Goal: Information Seeking & Learning: Learn about a topic

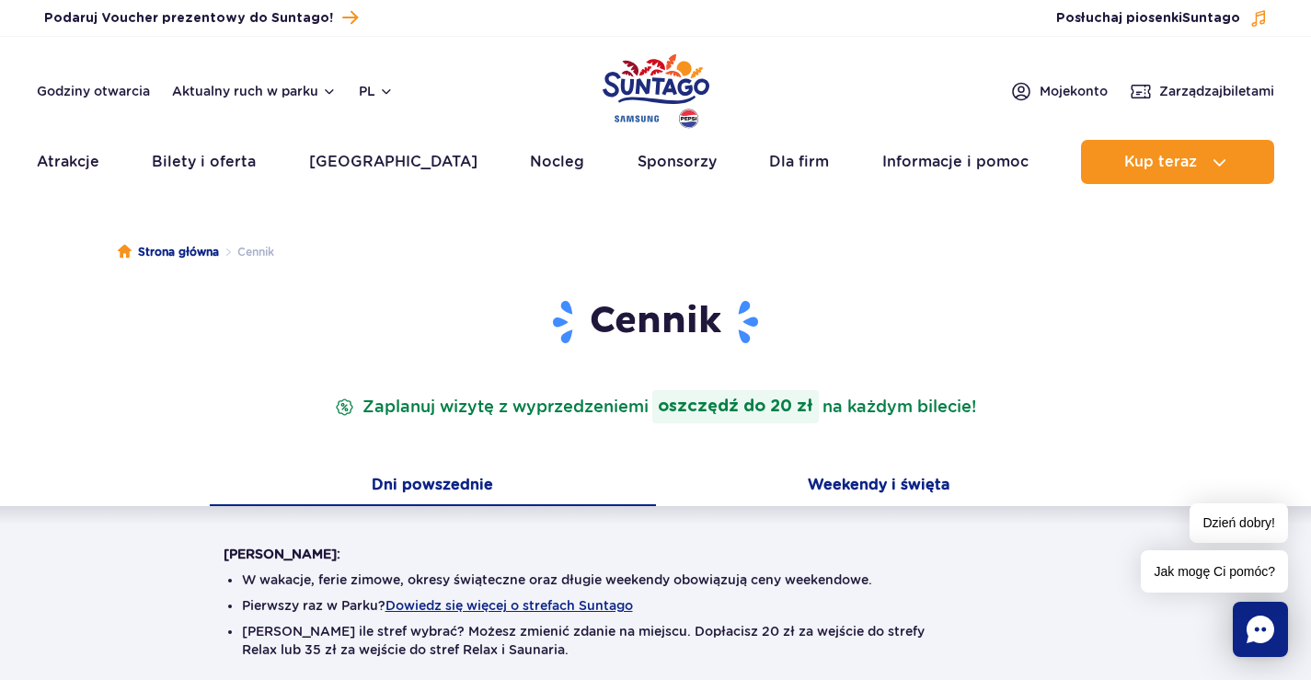
click at [853, 485] on button "Weekendy i święta" at bounding box center [879, 486] width 446 height 39
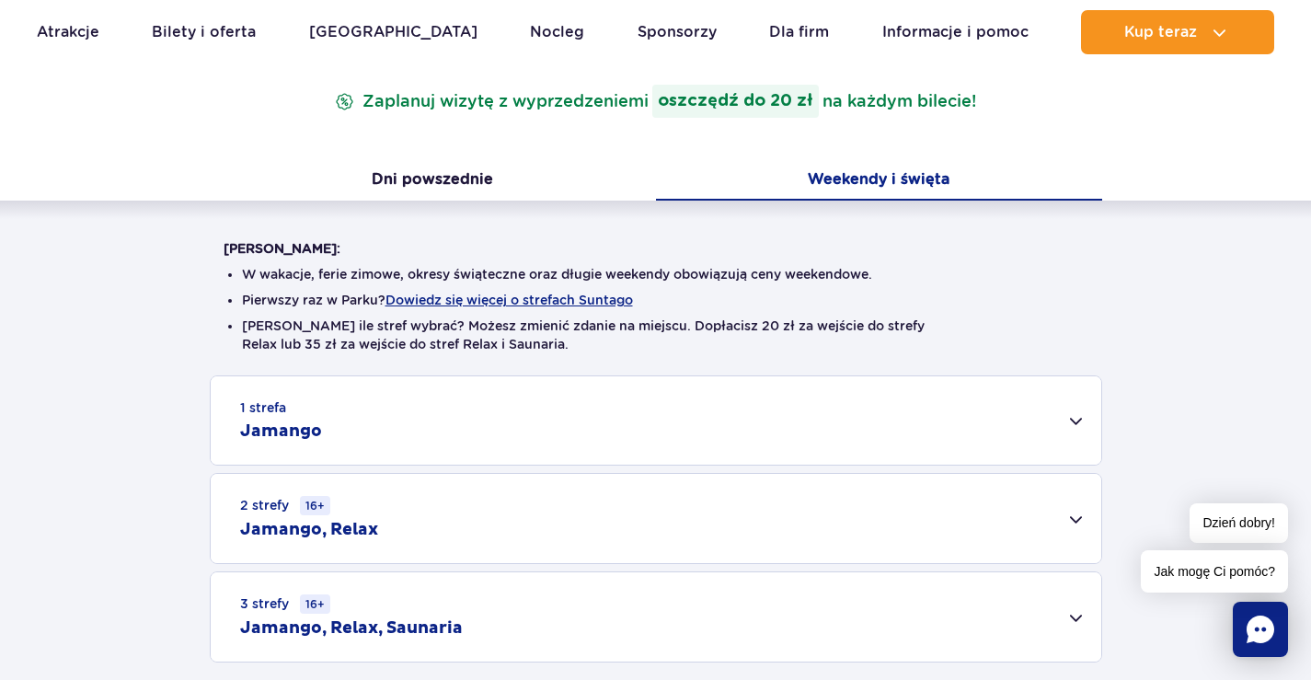
scroll to position [368, 0]
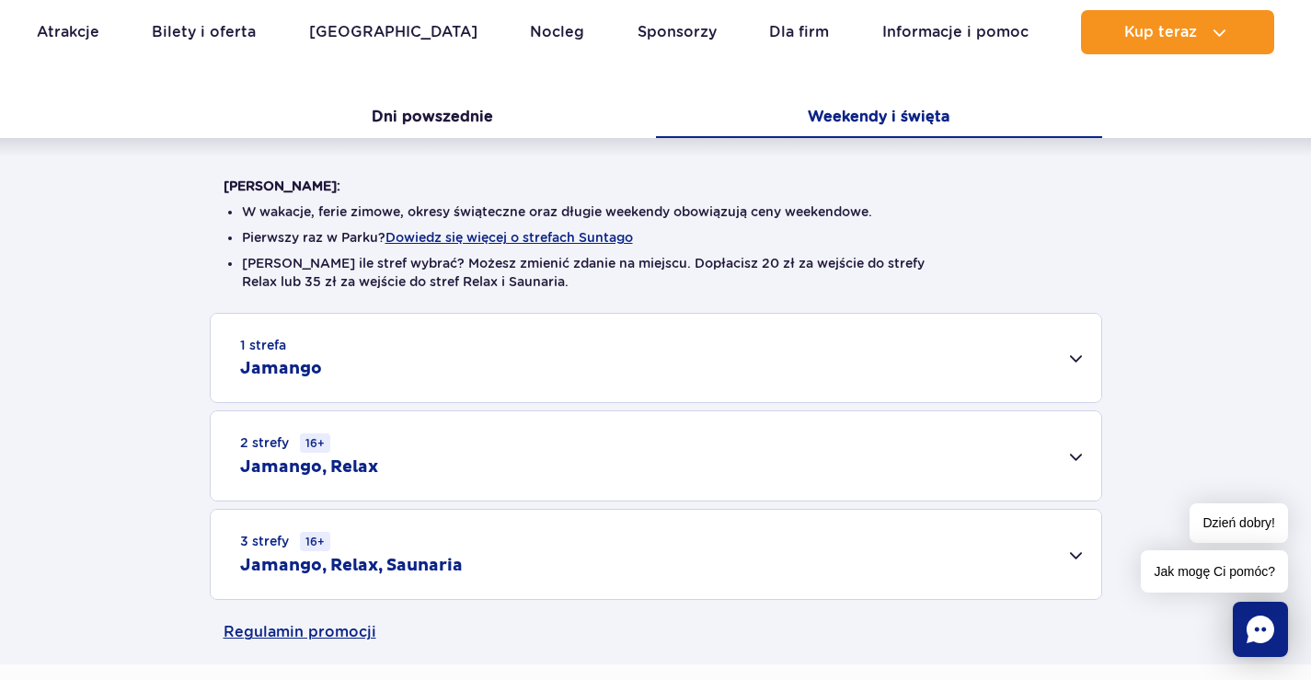
click at [296, 362] on h2 "Jamango" at bounding box center [281, 369] width 82 height 22
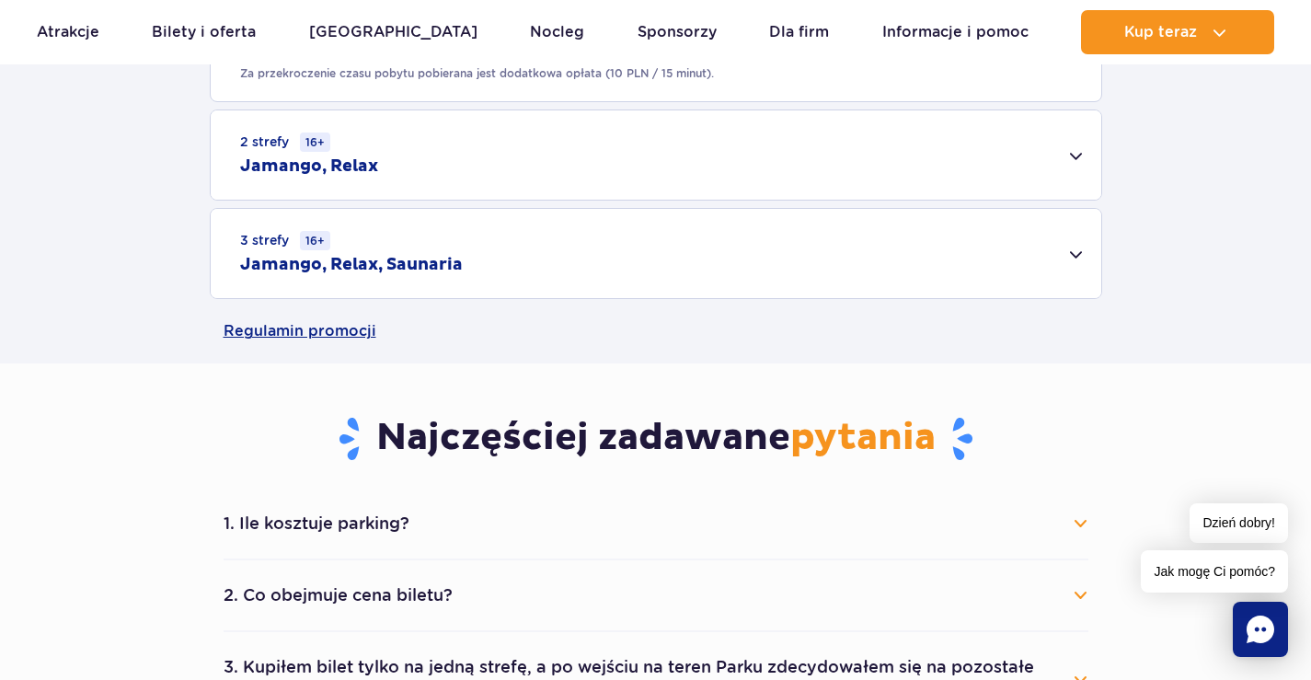
scroll to position [1380, 0]
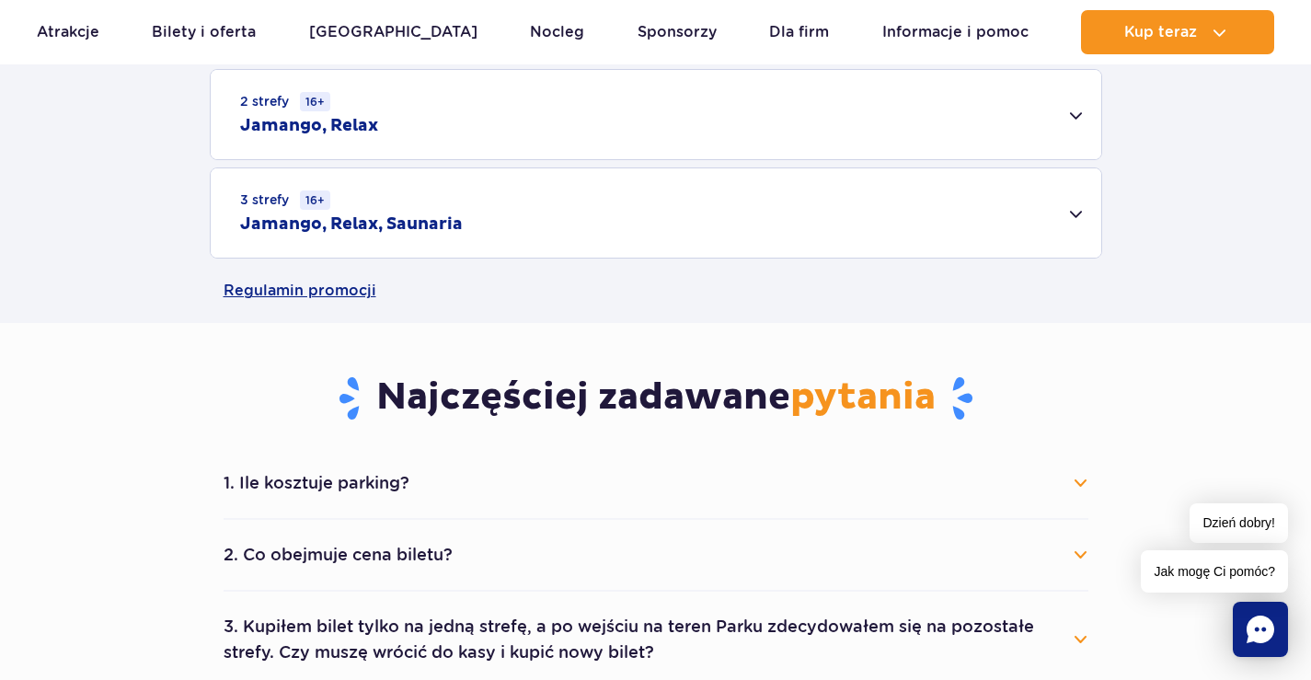
click at [349, 481] on button "1. Ile kosztuje parking?" at bounding box center [655, 483] width 864 height 40
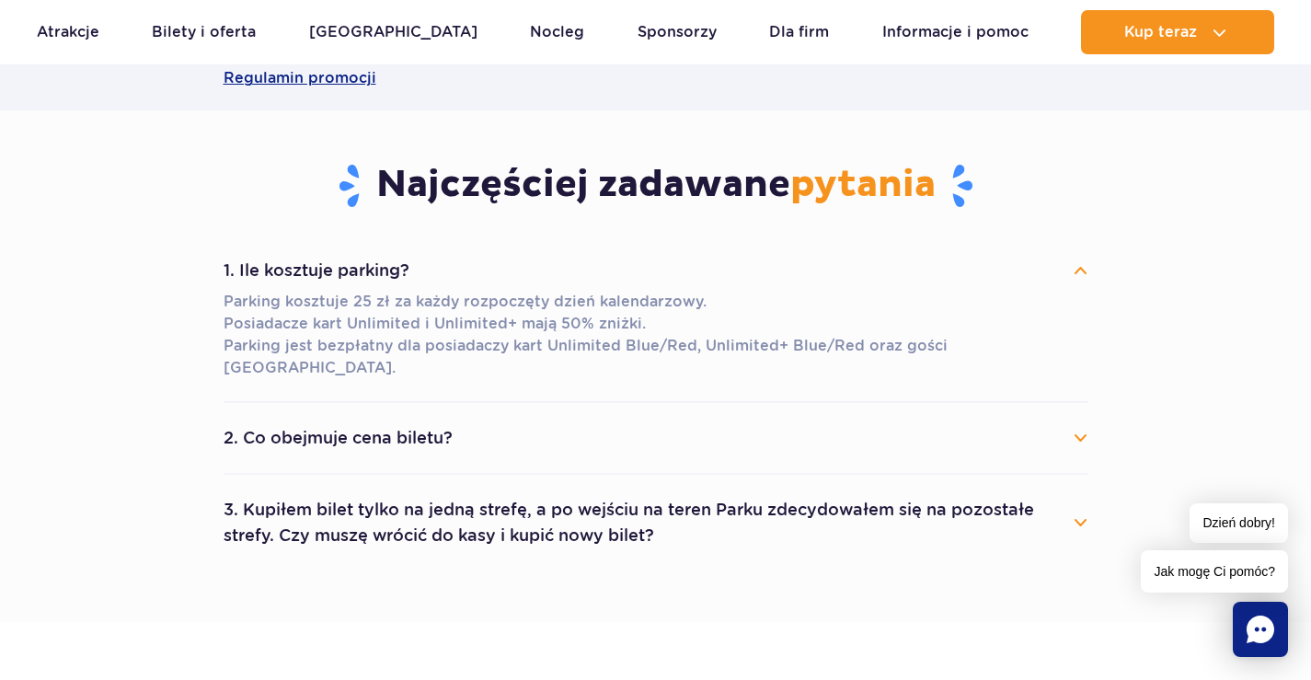
scroll to position [1655, 0]
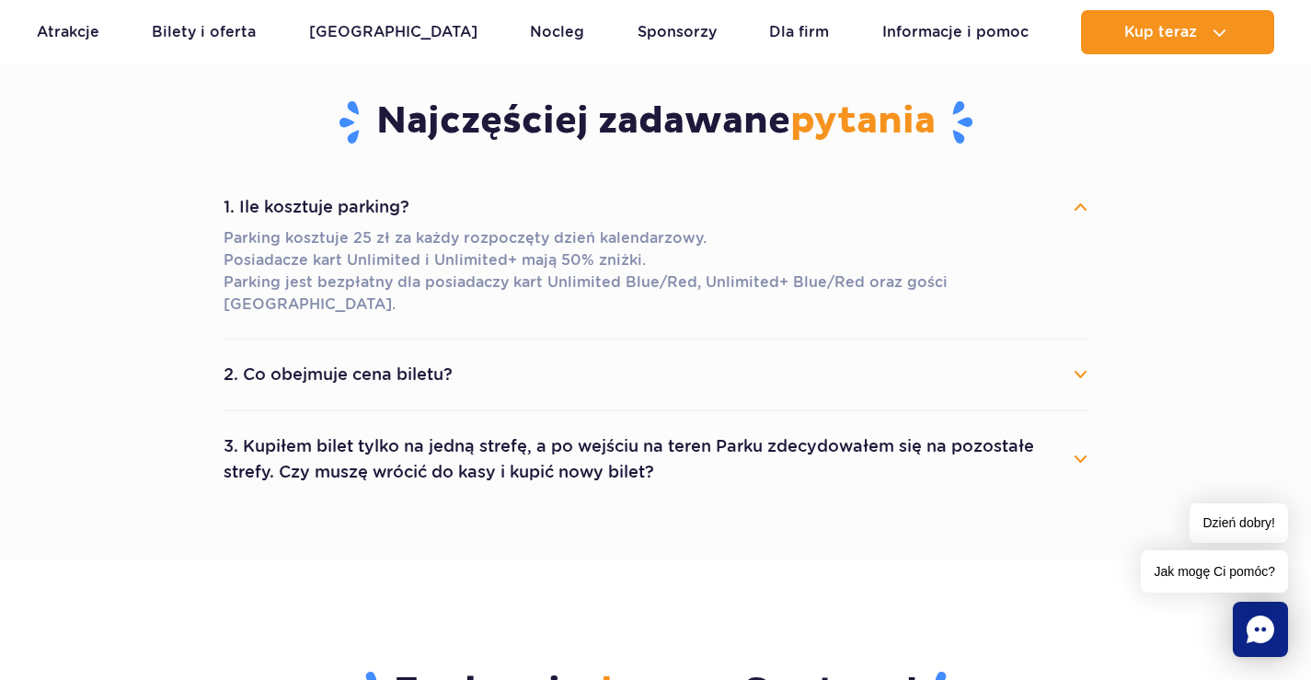
click at [364, 354] on button "2. Co obejmuje cena biletu?" at bounding box center [655, 374] width 864 height 40
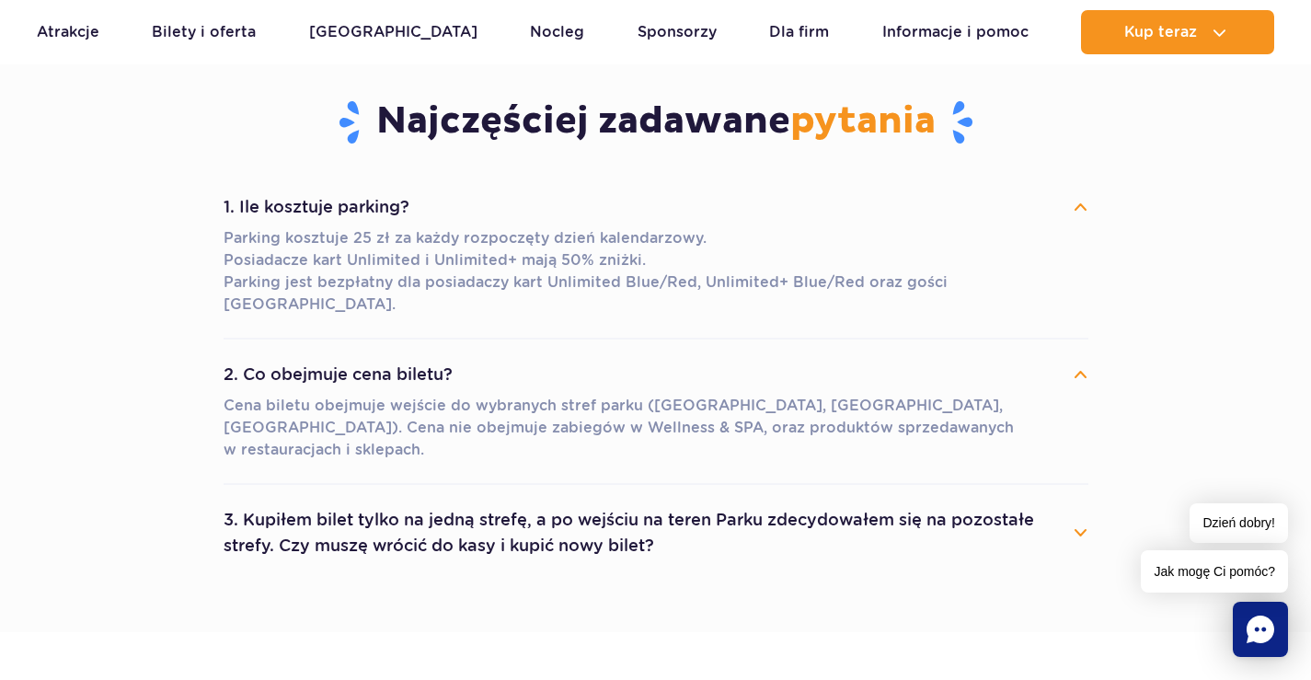
click at [434, 499] on button "3. Kupiłem bilet tylko na jedną strefę, a po wejściu na teren Parku zdecydowałe…" at bounding box center [655, 532] width 864 height 66
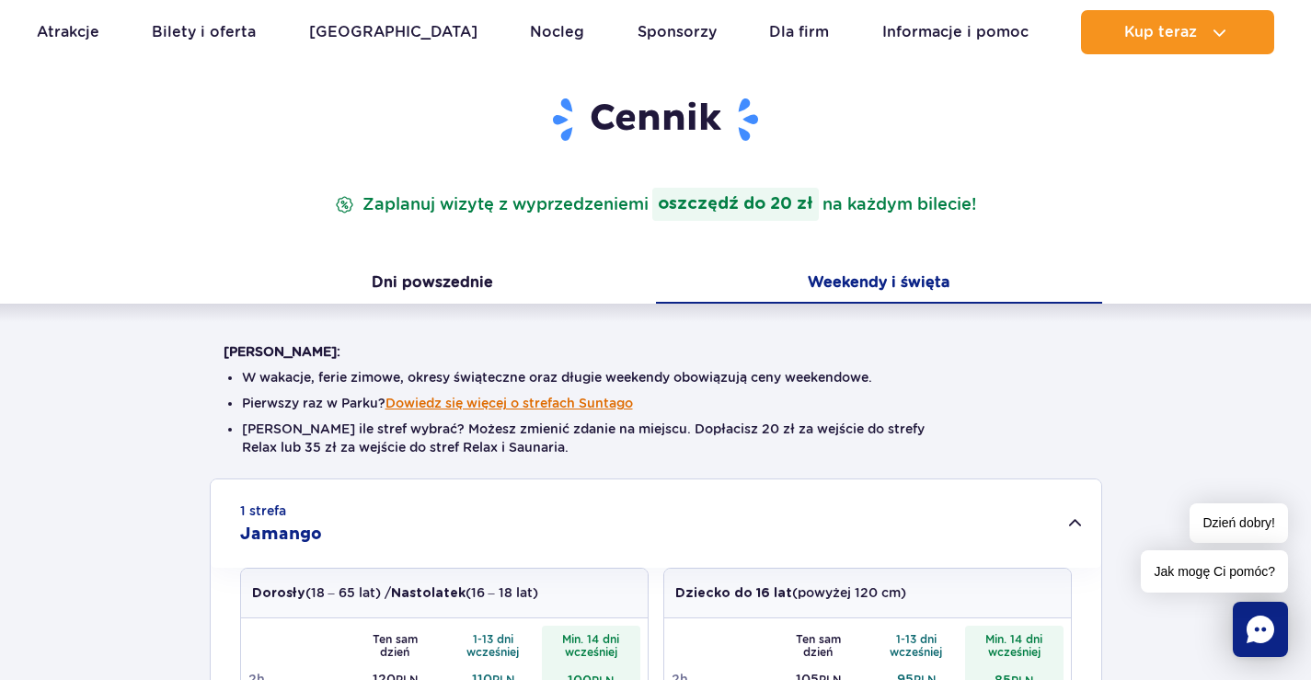
scroll to position [0, 0]
